Goal: Task Accomplishment & Management: Use online tool/utility

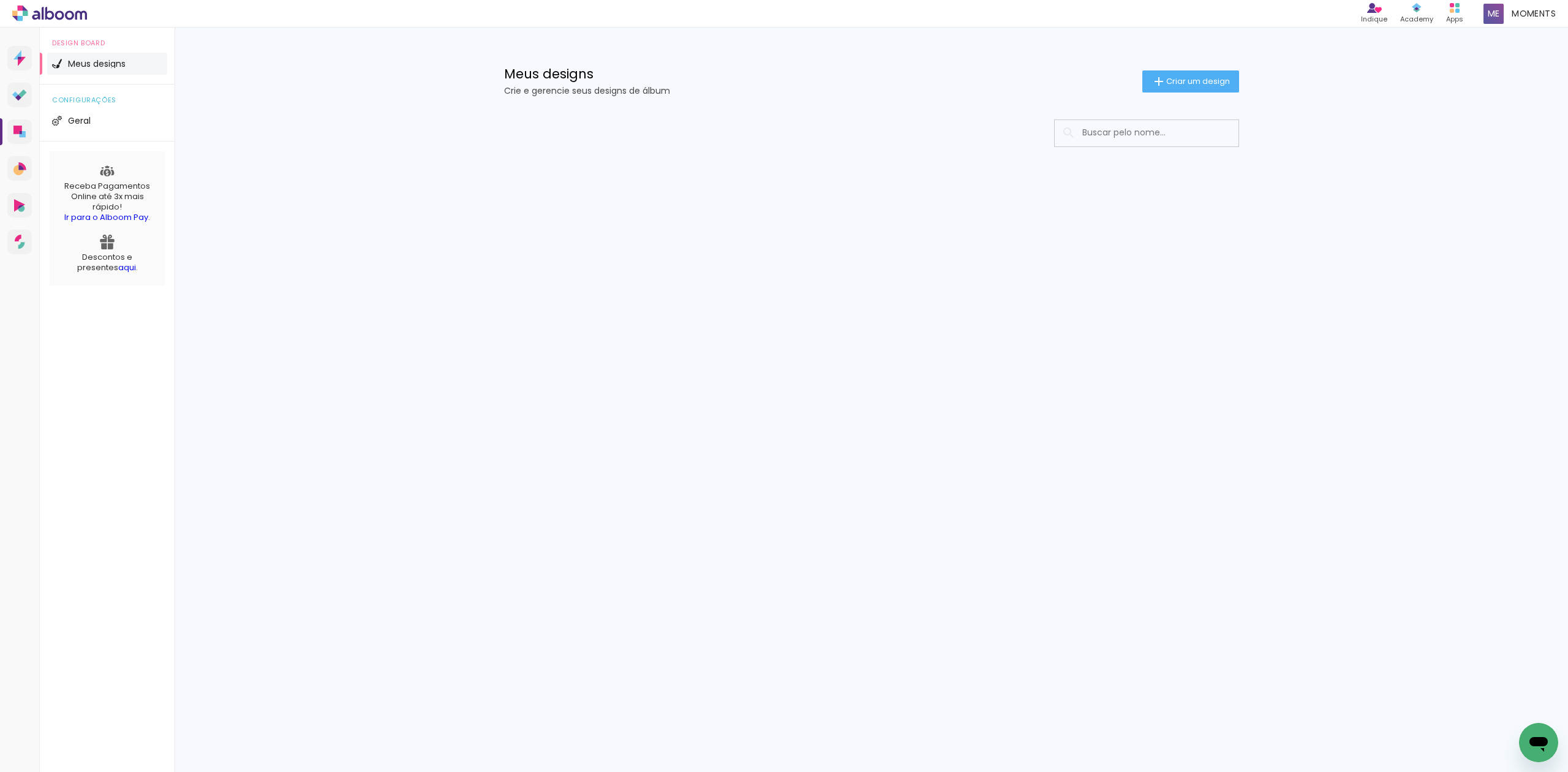
click at [1208, 139] on input at bounding box center [1163, 132] width 174 height 25
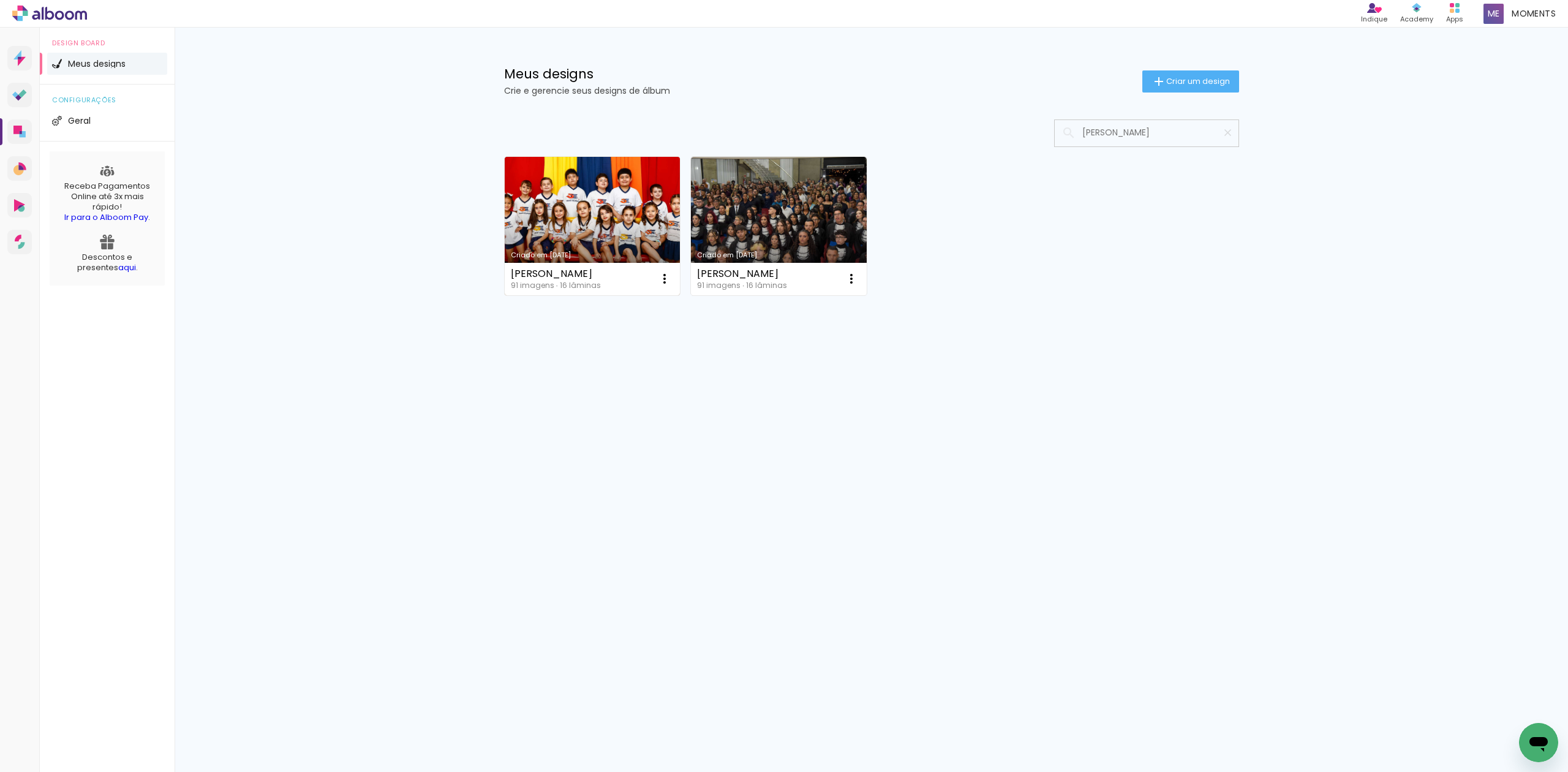
type input "[PERSON_NAME]"
type paper-input "[PERSON_NAME]"
click at [591, 175] on link "Criado em [DATE]" at bounding box center [592, 226] width 176 height 139
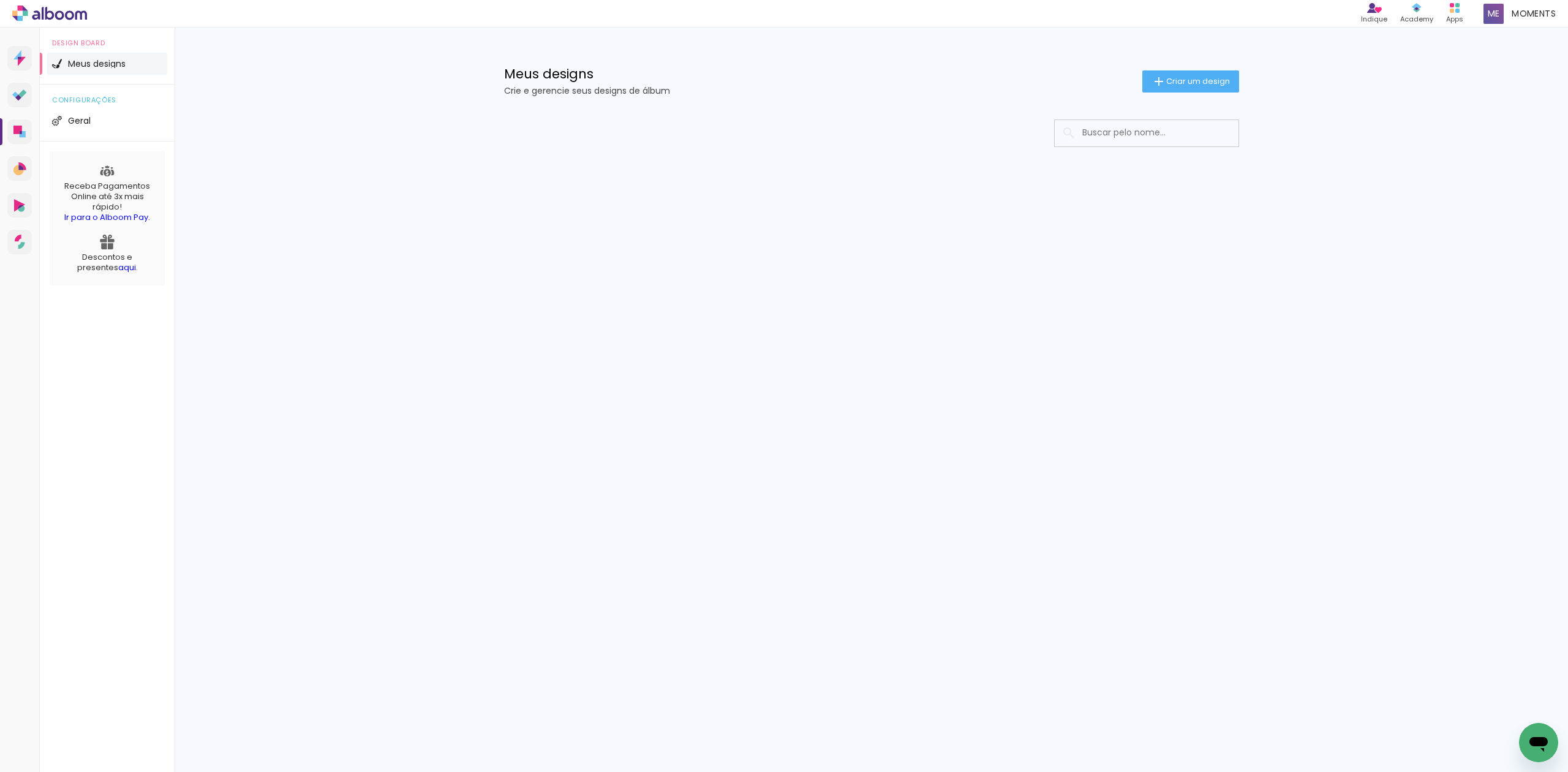
click at [1213, 140] on input at bounding box center [1163, 132] width 174 height 25
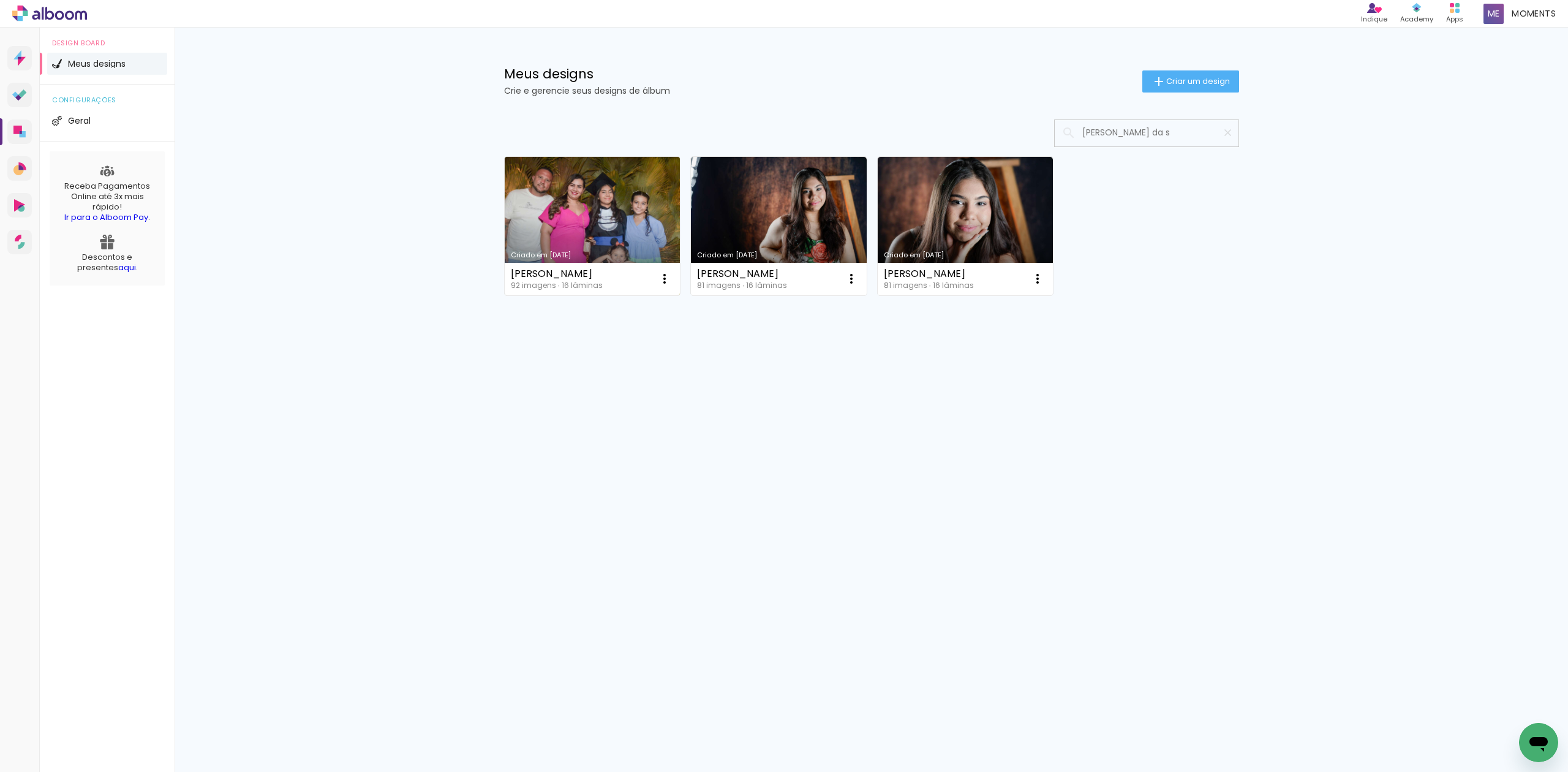
type input "[PERSON_NAME] da s"
type paper-input "[PERSON_NAME] da s"
click at [649, 229] on link "Criado em [DATE]" at bounding box center [592, 226] width 176 height 139
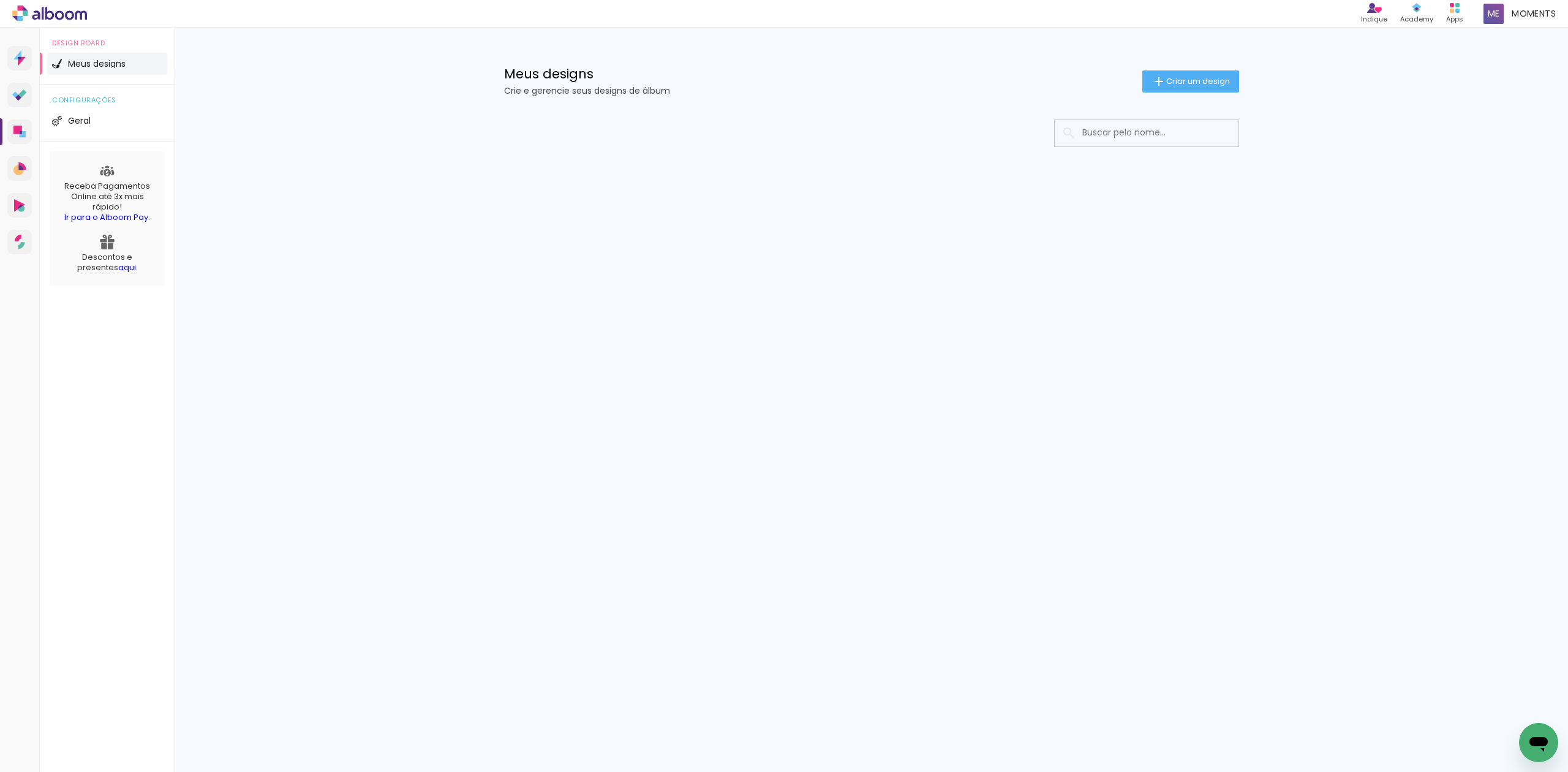
click at [1197, 131] on input at bounding box center [1163, 132] width 174 height 25
type input "[PERSON_NAME]"
type paper-input "[PERSON_NAME]"
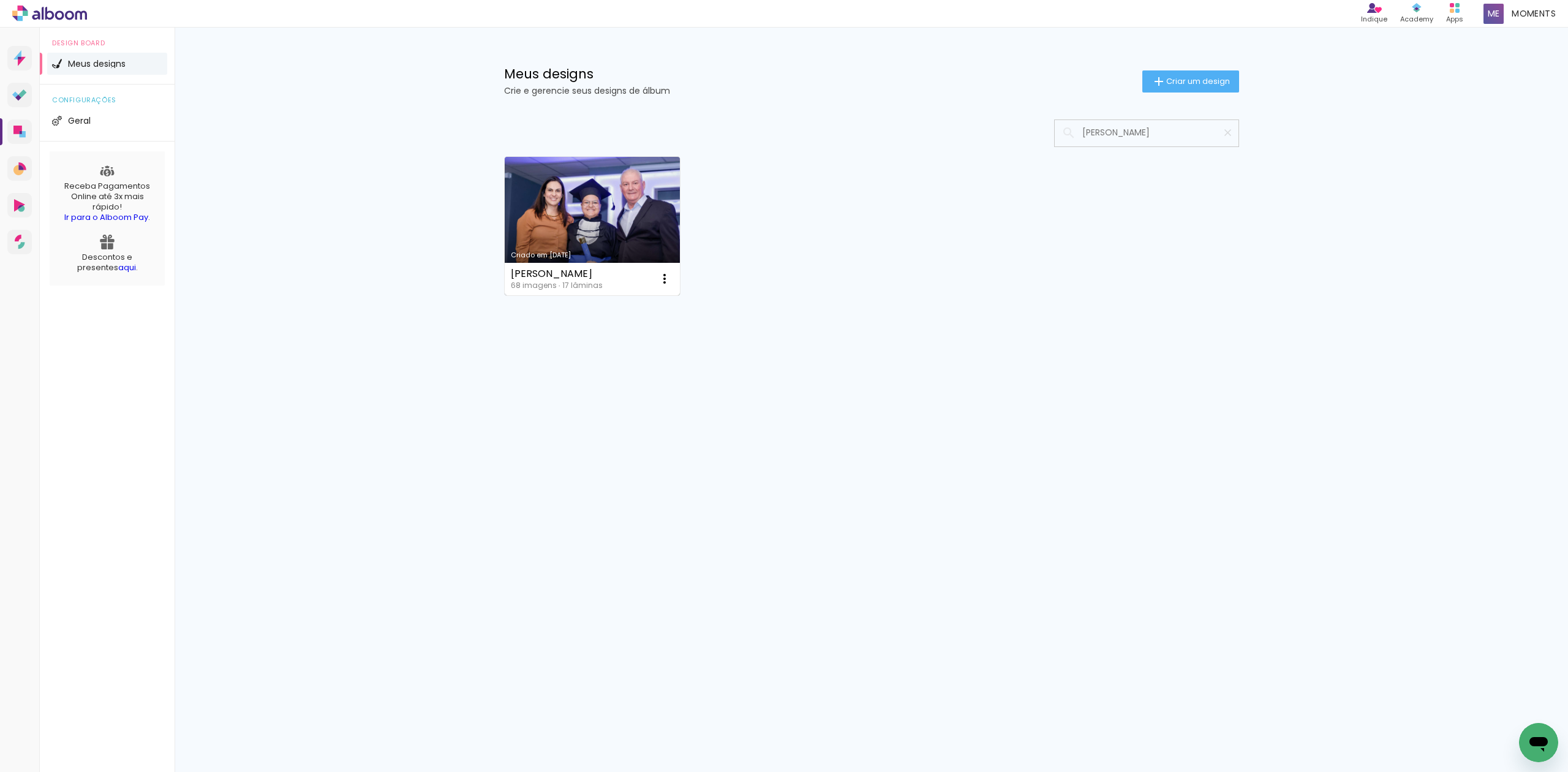
click at [618, 211] on link "Criado em [DATE]" at bounding box center [592, 226] width 176 height 139
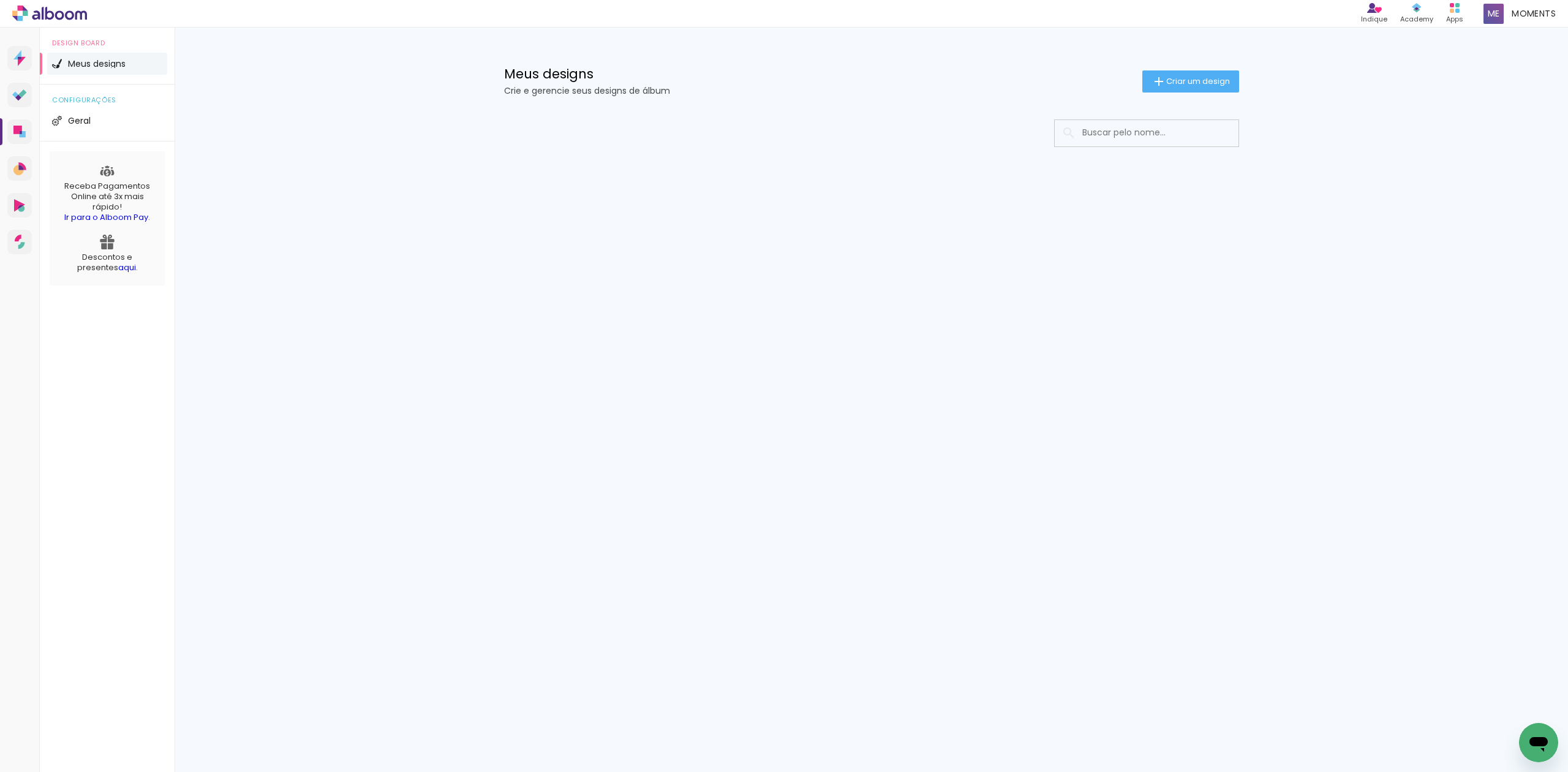
click at [1203, 128] on input at bounding box center [1163, 132] width 174 height 25
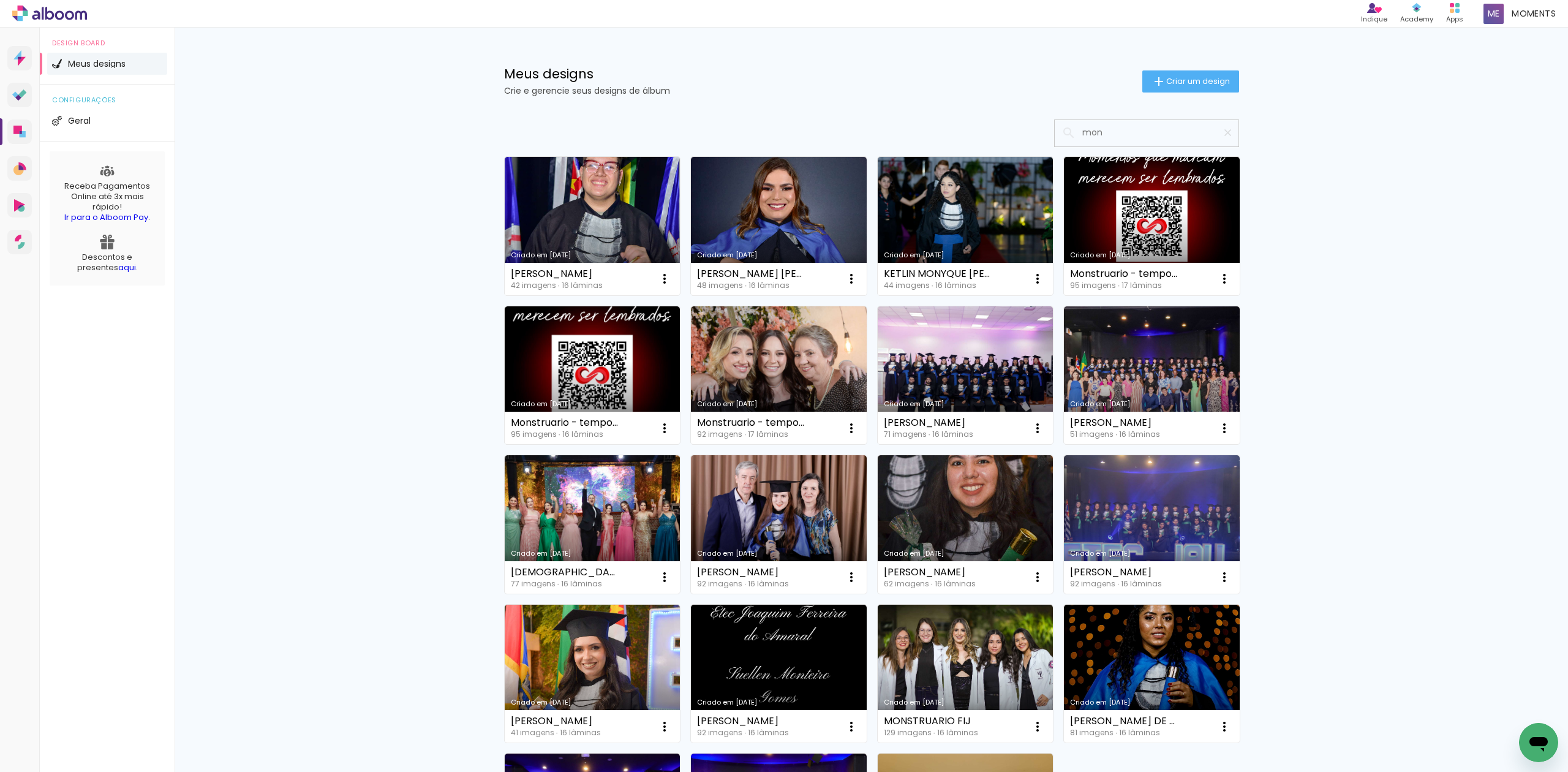
type input "mon"
type paper-input "mon"
click at [1222, 134] on iron-icon at bounding box center [1227, 132] width 12 height 12
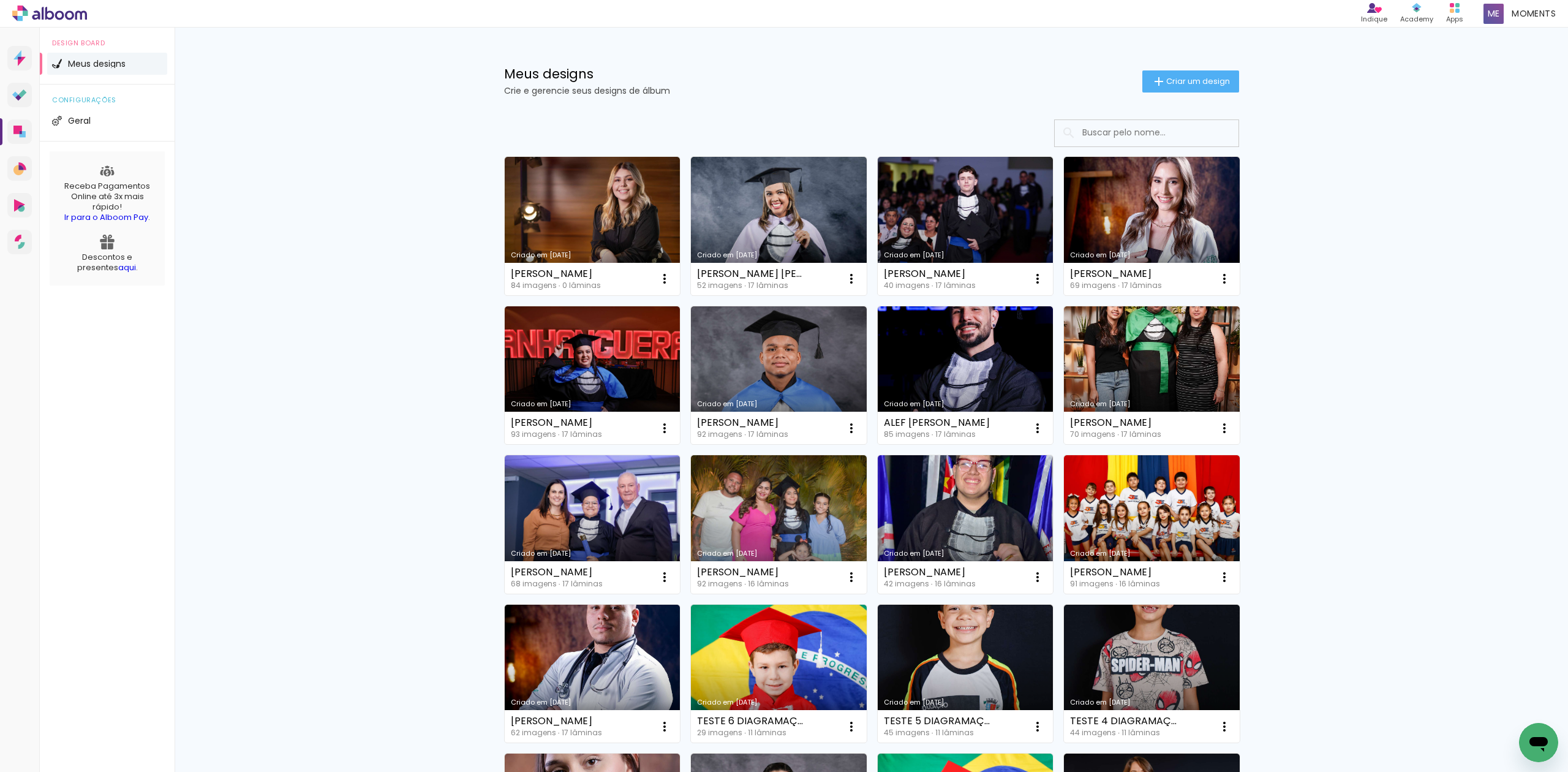
click at [1172, 139] on input at bounding box center [1163, 132] width 174 height 25
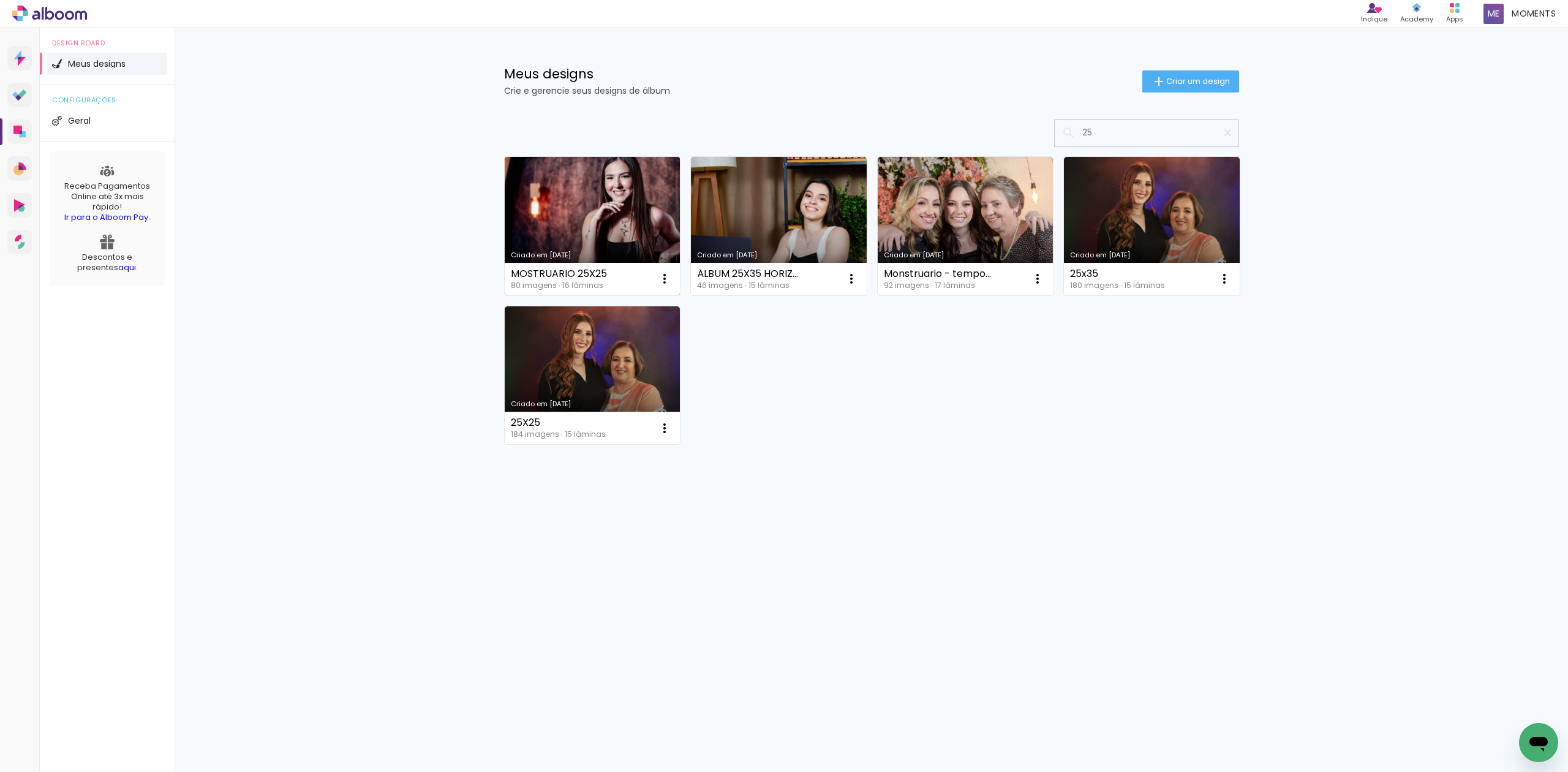
type input "25"
type paper-input "25"
click at [633, 216] on link "Criado em 25/08/25" at bounding box center [592, 226] width 176 height 139
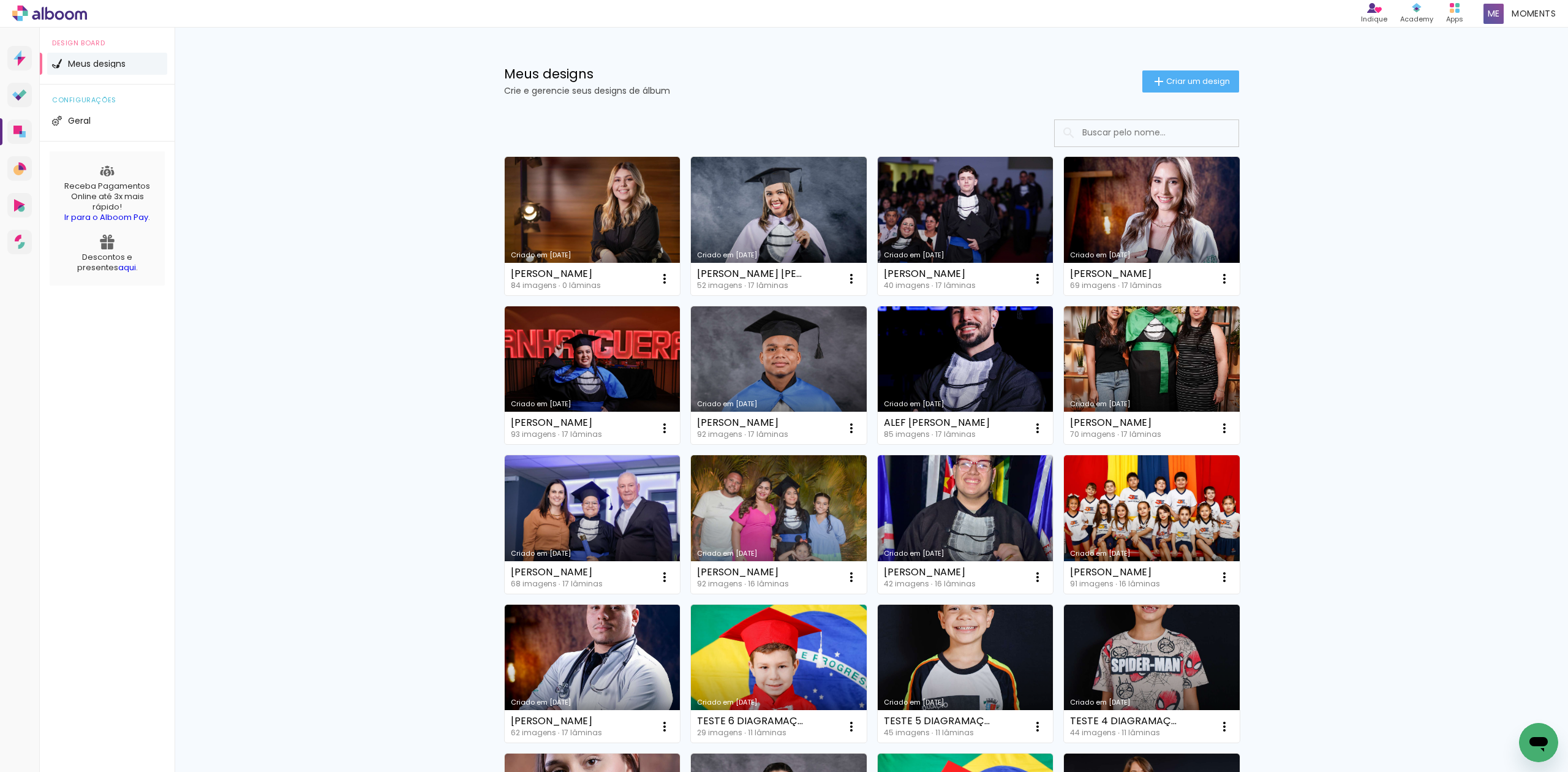
drag, startPoint x: 689, startPoint y: 99, endPoint x: 491, endPoint y: 66, distance: 200.7
click at [491, 66] on div "Meus designs Crie e gerencie seus designs de álbum Criar um design" at bounding box center [871, 67] width 796 height 79
click at [431, 88] on div "Meus designs Crie e gerencie seus designs de álbum Criar um design Criado em 29…" at bounding box center [871, 679] width 1394 height 1302
drag, startPoint x: 608, startPoint y: 104, endPoint x: 496, endPoint y: 60, distance: 120.3
click at [496, 60] on div "Meus designs Crie e gerencie seus designs de álbum Criar um design" at bounding box center [871, 67] width 796 height 79
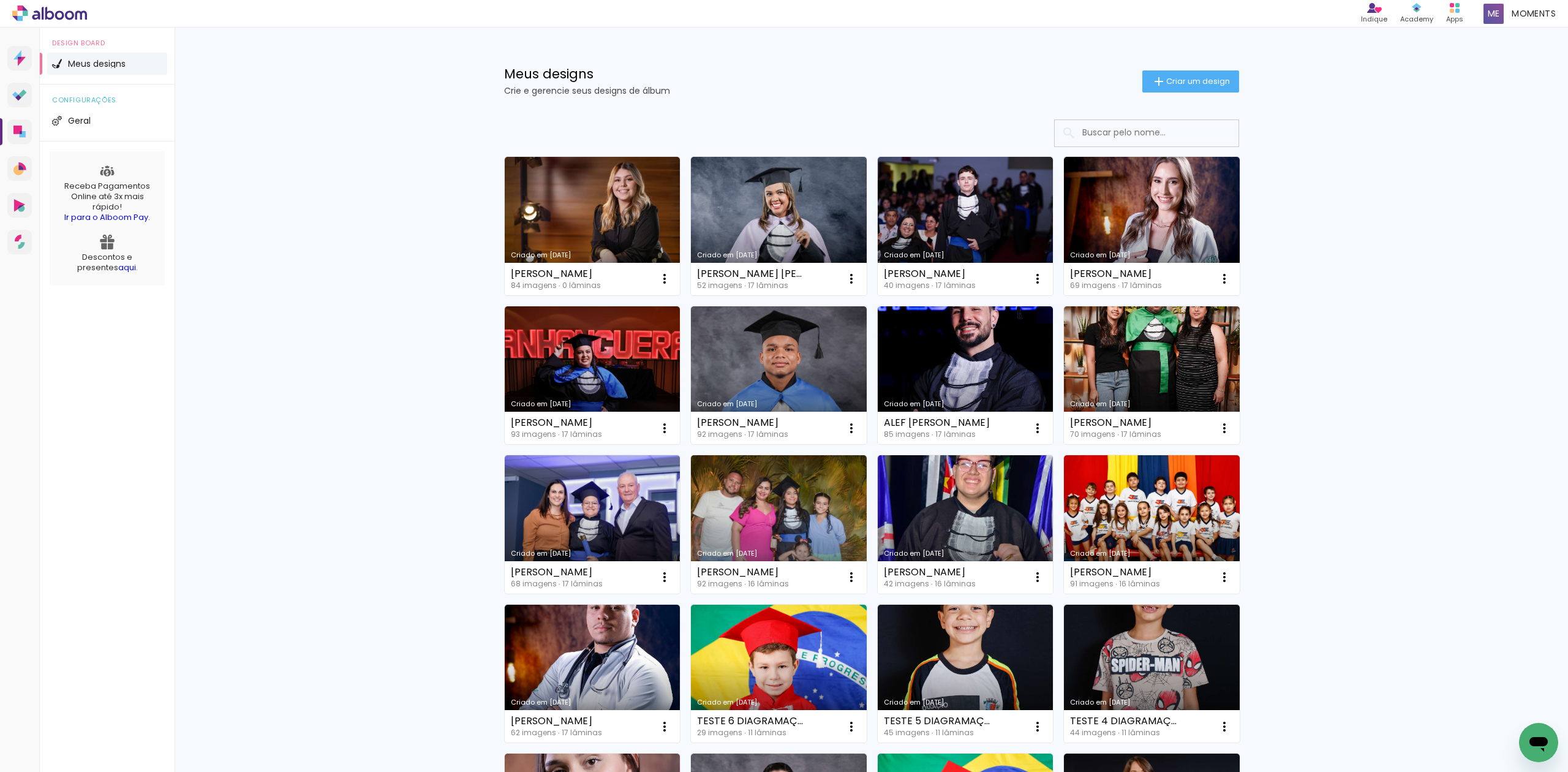
click at [479, 43] on div "Meus designs Crie e gerencie seus designs de álbum Criar um design" at bounding box center [871, 67] width 796 height 79
click at [482, 46] on div "Meus designs Crie e gerencie seus designs de álbum Criar um design" at bounding box center [871, 67] width 796 height 79
click at [466, 119] on div "Meus designs Crie e gerencie seus designs de álbum Criar um design Criado em 29…" at bounding box center [871, 679] width 1394 height 1302
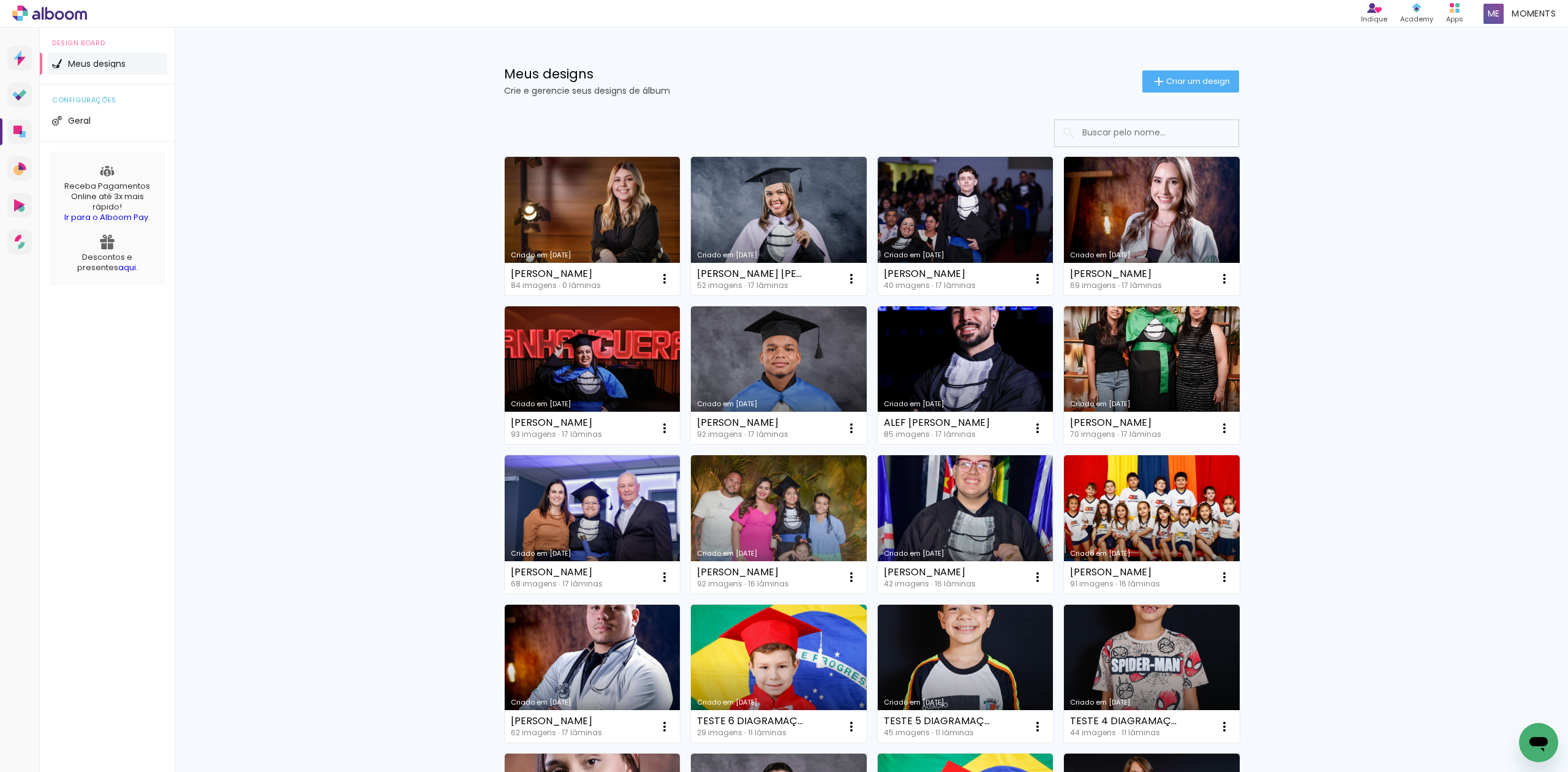
drag, startPoint x: 662, startPoint y: 88, endPoint x: 483, endPoint y: 69, distance: 180.0
click at [483, 69] on div "Meus designs Crie e gerencie seus designs de álbum Criar um design" at bounding box center [871, 67] width 796 height 79
click at [730, 46] on div "Meus designs Crie e gerencie seus designs de álbum Criar um design" at bounding box center [871, 67] width 796 height 79
click at [732, 47] on div "Meus designs Crie e gerencie seus designs de álbum Criar um design" at bounding box center [871, 67] width 796 height 79
click at [738, 47] on div "Meus designs Crie e gerencie seus designs de álbum Criar um design" at bounding box center [871, 67] width 796 height 79
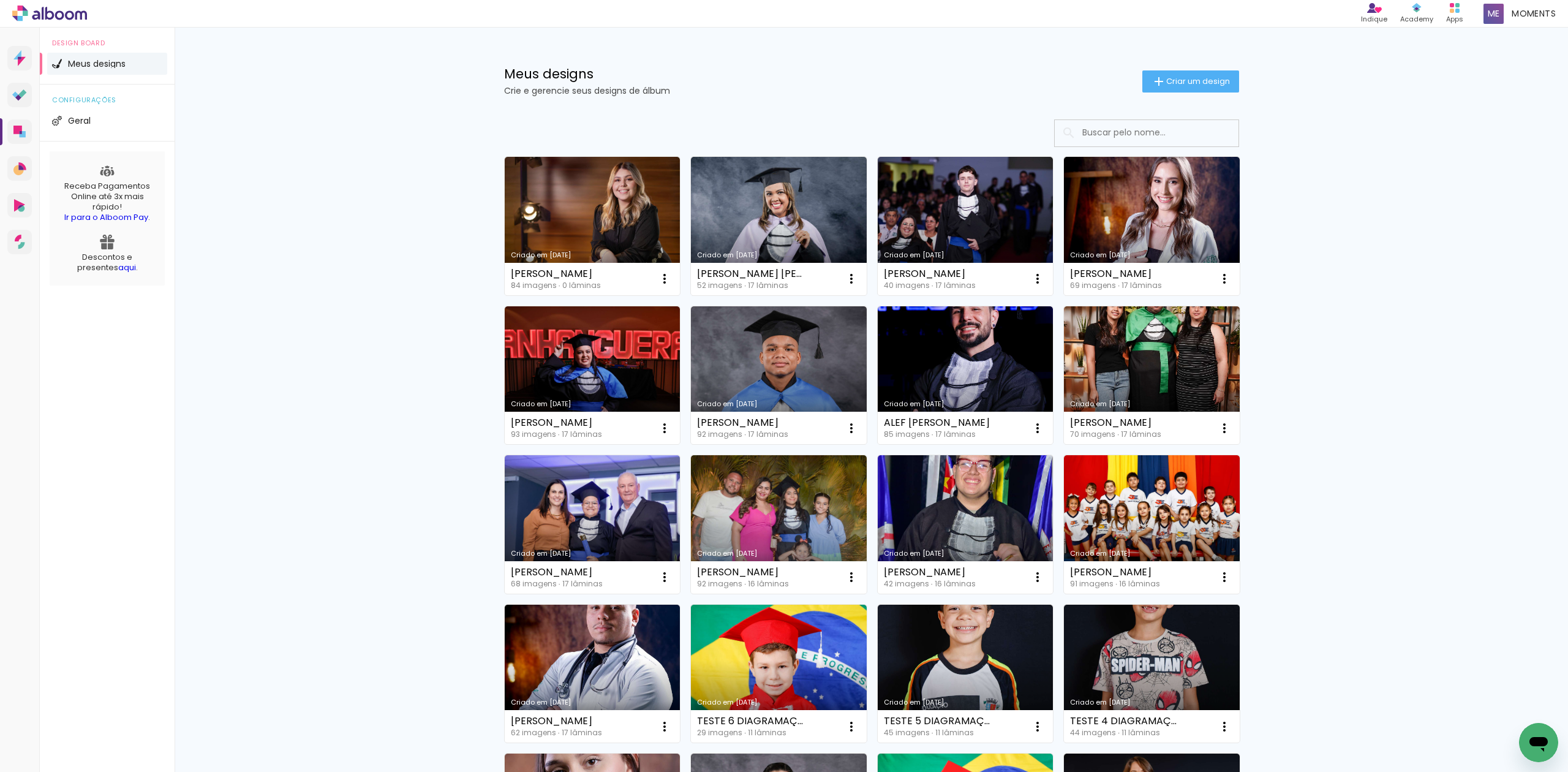
click at [737, 49] on div "Meus designs Crie e gerencie seus designs de álbum Criar um design" at bounding box center [871, 67] width 796 height 79
click at [409, 719] on div "Meus designs Crie e gerencie seus designs de álbum Criar um design Criado em 29…" at bounding box center [871, 679] width 1394 height 1302
click at [341, 431] on div "Meus designs Crie e gerencie seus designs de álbum Criar um design Criado em 29…" at bounding box center [871, 679] width 1394 height 1302
drag, startPoint x: 662, startPoint y: 87, endPoint x: 489, endPoint y: 76, distance: 173.3
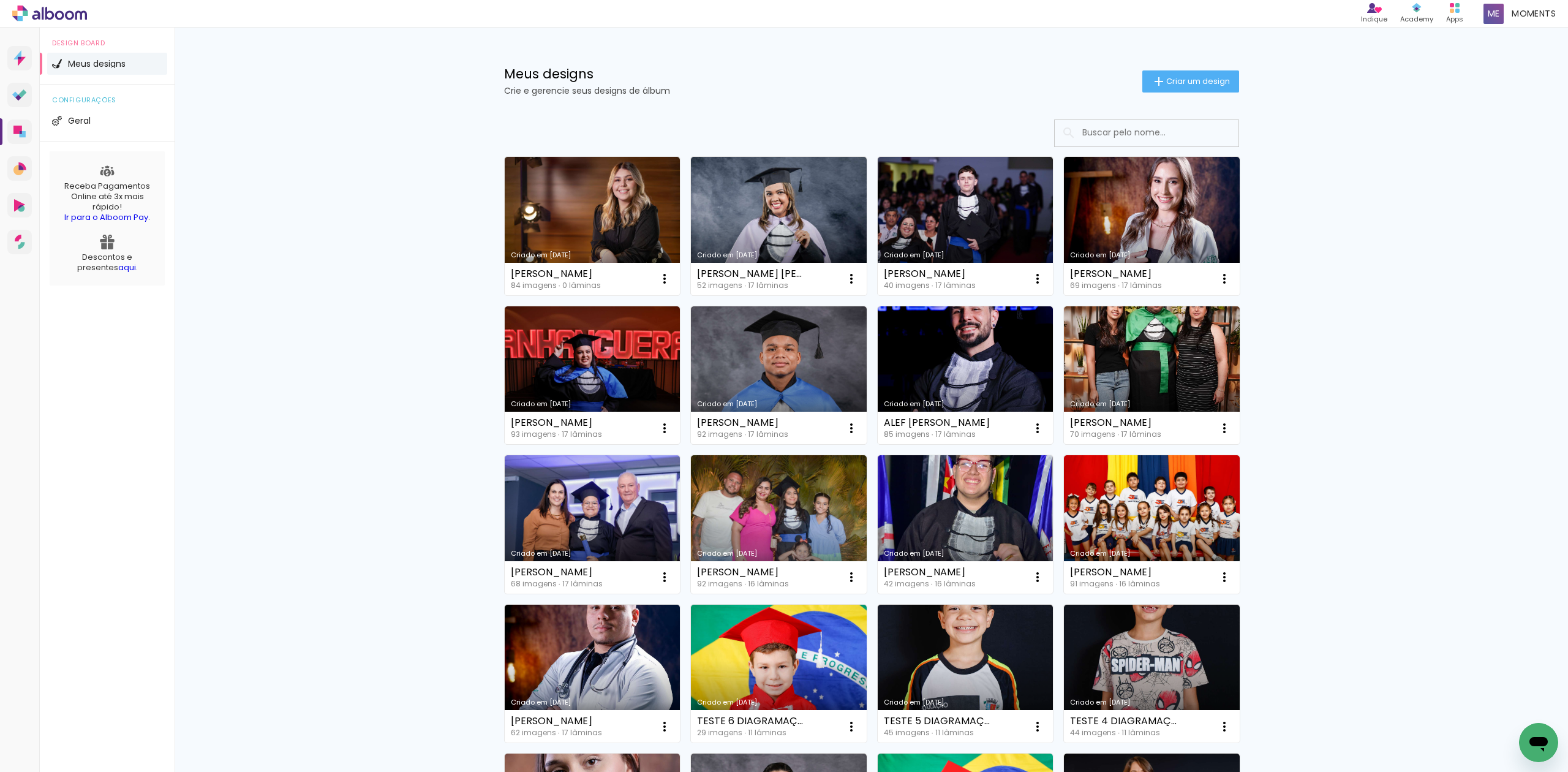
click at [489, 76] on div "Meus designs Crie e gerencie seus designs de álbum Criar um design" at bounding box center [871, 67] width 796 height 79
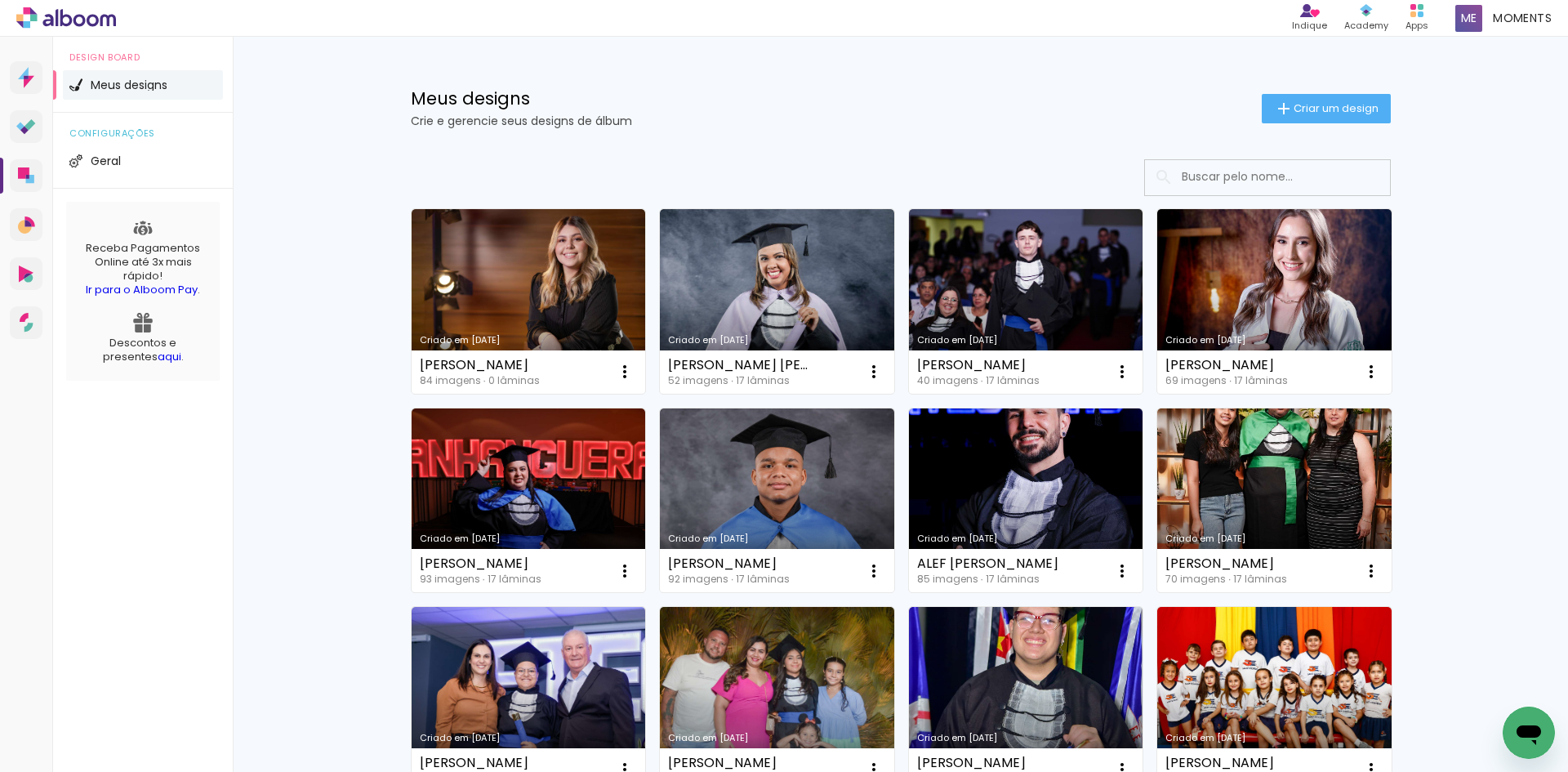
click at [1312, 167] on input at bounding box center [1290, 177] width 232 height 34
type input "al"
click at [1345, 179] on input "al" at bounding box center [1290, 177] width 232 height 34
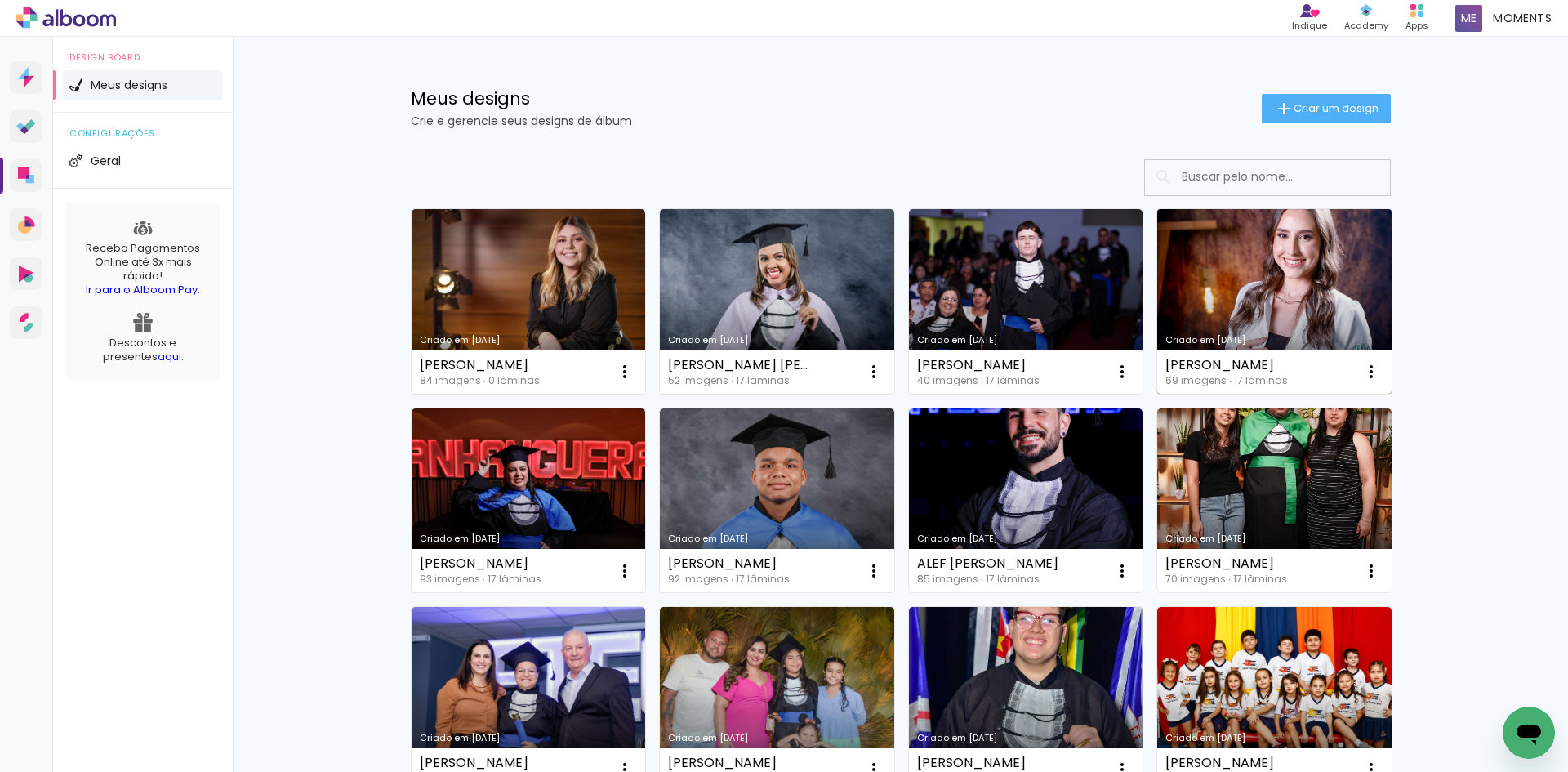
click at [1314, 292] on link "Criado em [DATE]" at bounding box center [1274, 301] width 234 height 185
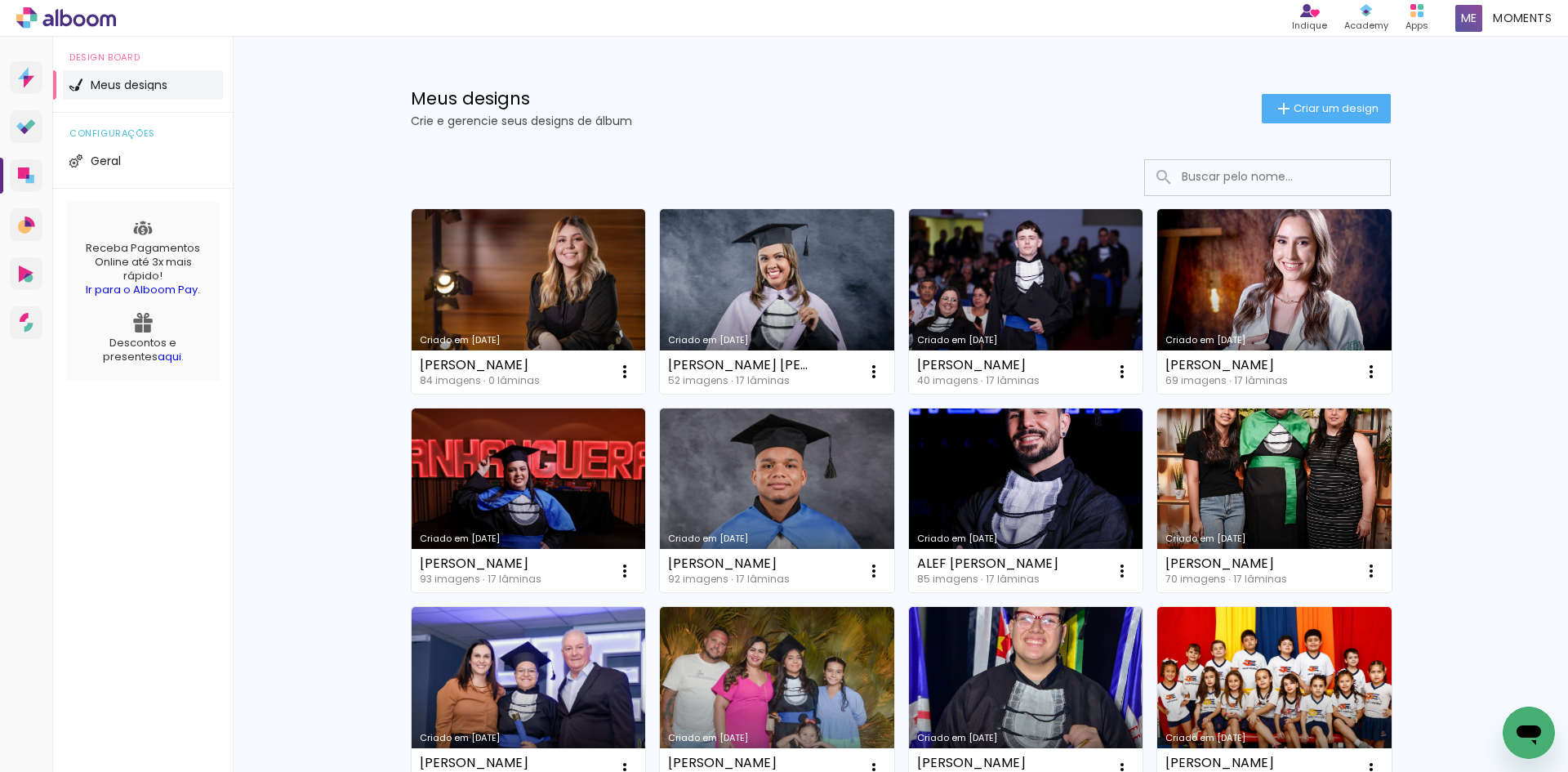
click at [1207, 178] on input at bounding box center [1290, 177] width 232 height 34
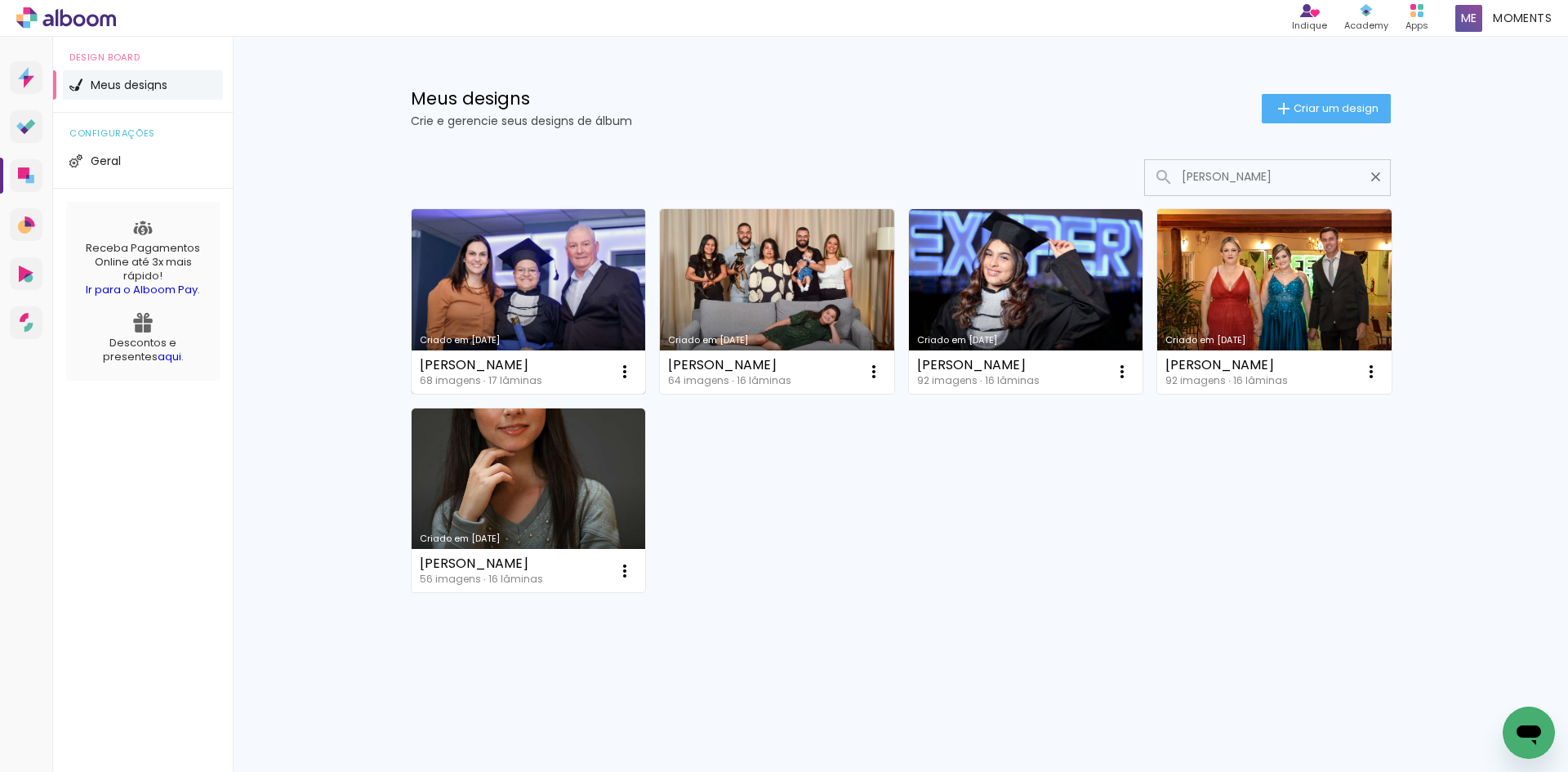
type input "ANA LIVIA"
type paper-input "ANA LIVIA"
click at [609, 257] on link "Criado em [DATE]" at bounding box center [528, 301] width 234 height 185
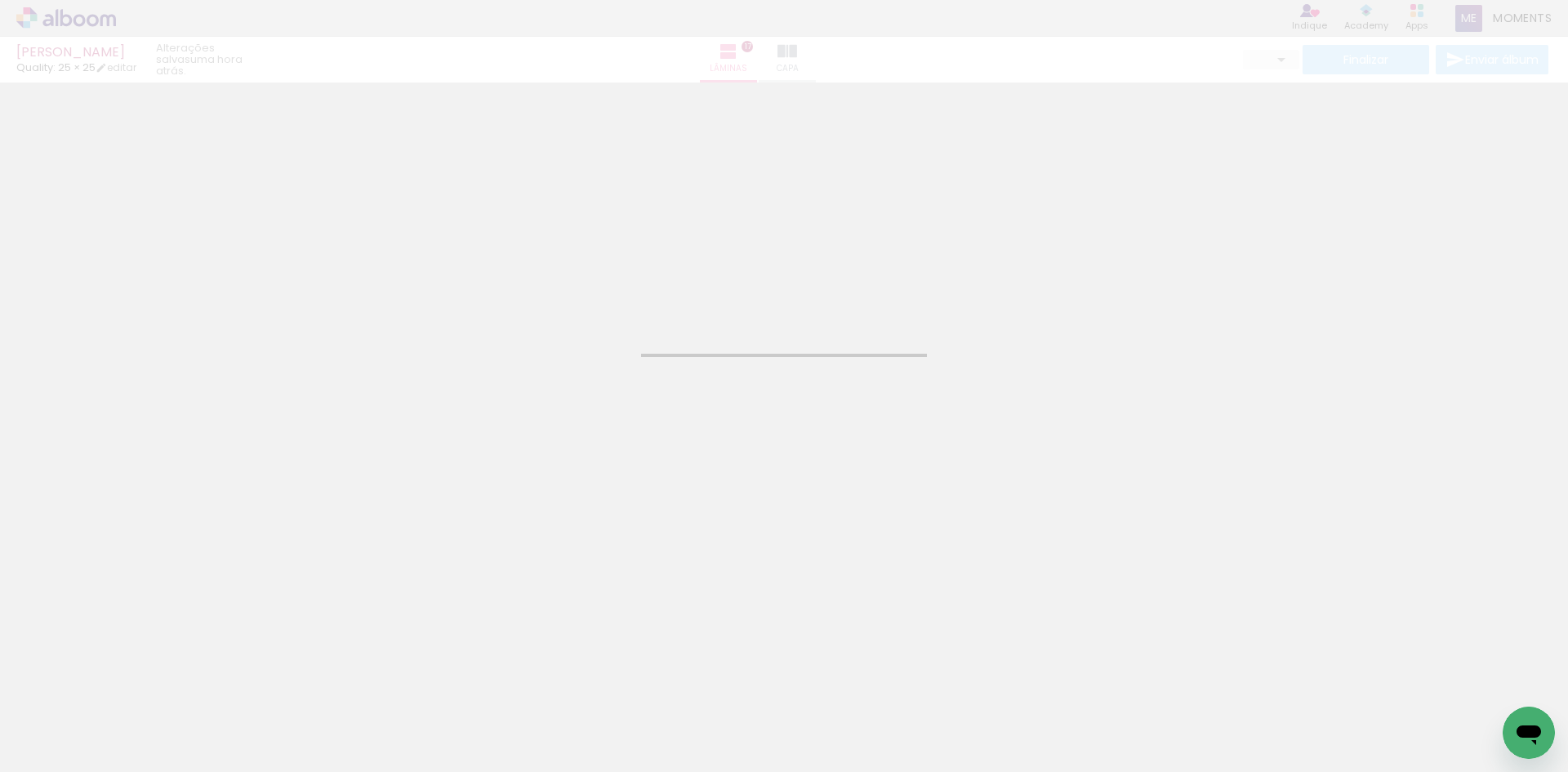
type input "JPG"
type input "Alta, 300 DPI"
